Goal: Entertainment & Leisure: Consume media (video, audio)

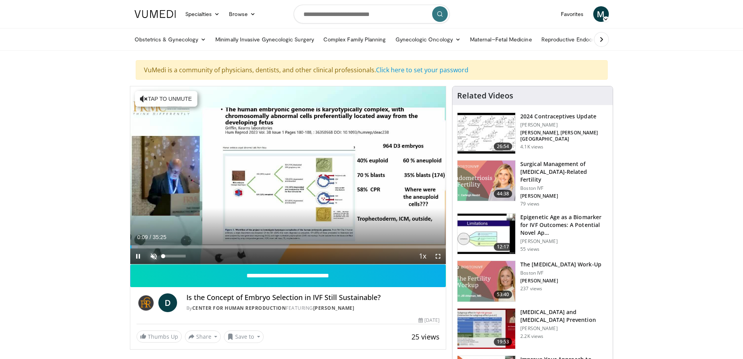
click at [154, 255] on span "Video Player" at bounding box center [154, 256] width 16 height 16
drag, startPoint x: 187, startPoint y: 258, endPoint x: 174, endPoint y: 260, distance: 13.2
click at [174, 260] on div "51%" at bounding box center [174, 256] width 27 height 16
click at [438, 256] on span "Video Player" at bounding box center [438, 256] width 16 height 16
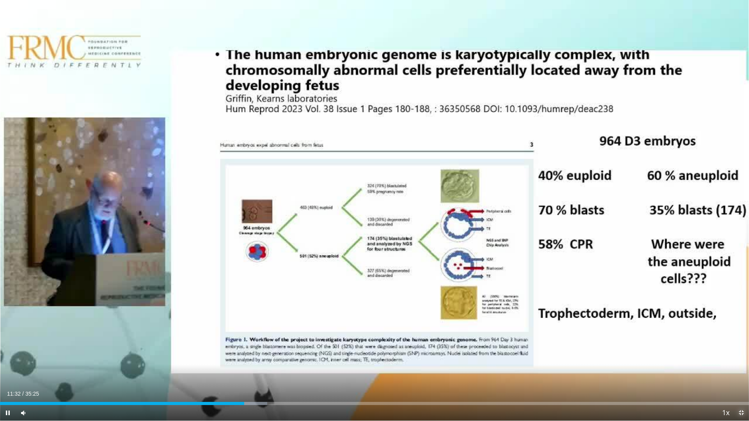
click at [741, 358] on span "Video Player" at bounding box center [742, 413] width 16 height 16
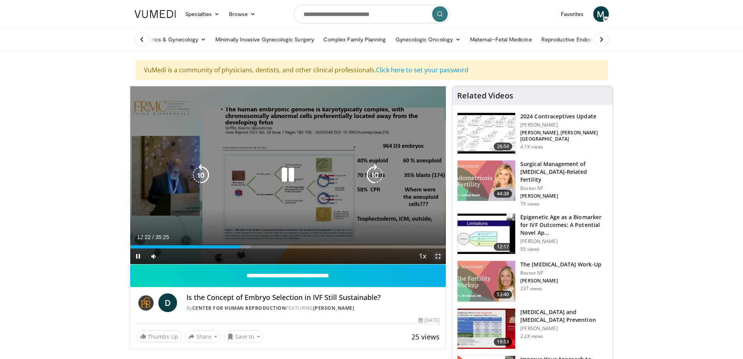
drag, startPoint x: 437, startPoint y: 255, endPoint x: 437, endPoint y: 302, distance: 47.2
click at [437, 255] on span "Video Player" at bounding box center [438, 256] width 16 height 16
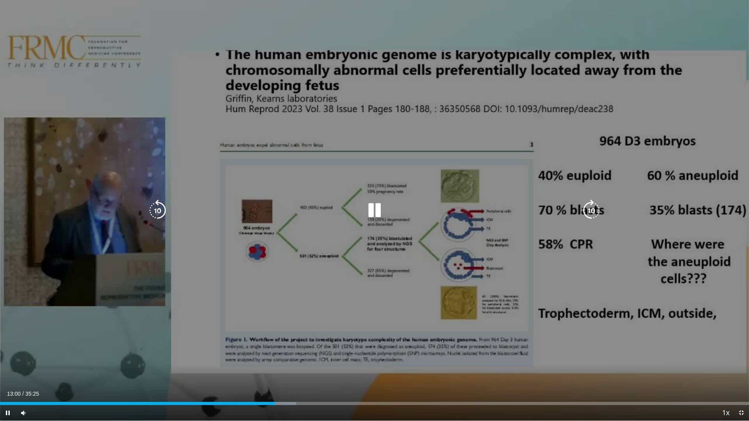
click at [373, 217] on icon "Video Player" at bounding box center [375, 211] width 22 height 22
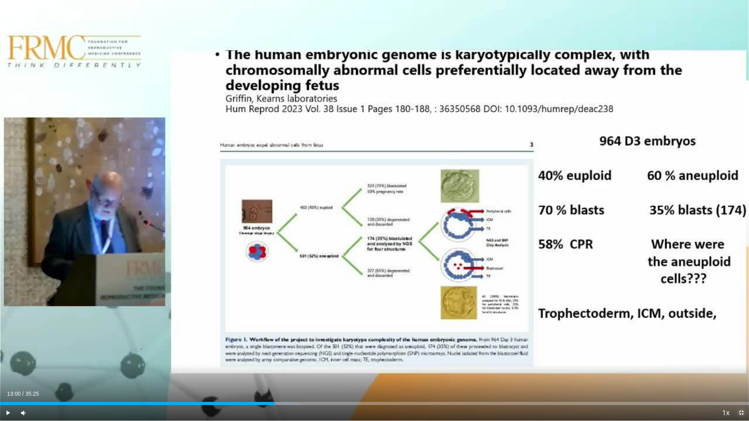
click at [741, 358] on span "Video Player" at bounding box center [742, 413] width 16 height 16
